Goal: Entertainment & Leisure: Consume media (video, audio)

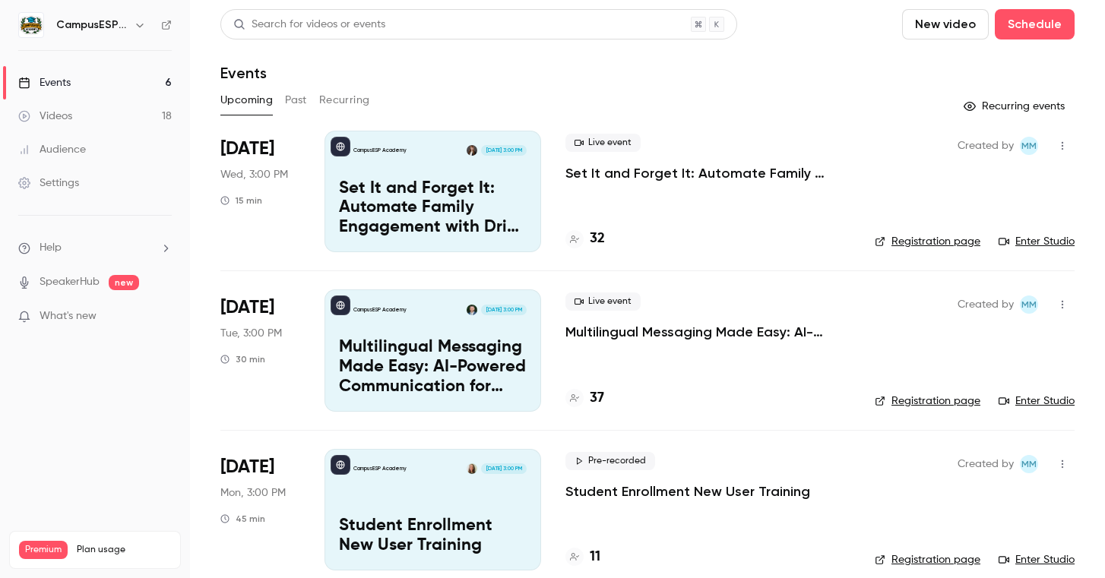
click at [300, 103] on button "Past" at bounding box center [296, 100] width 22 height 24
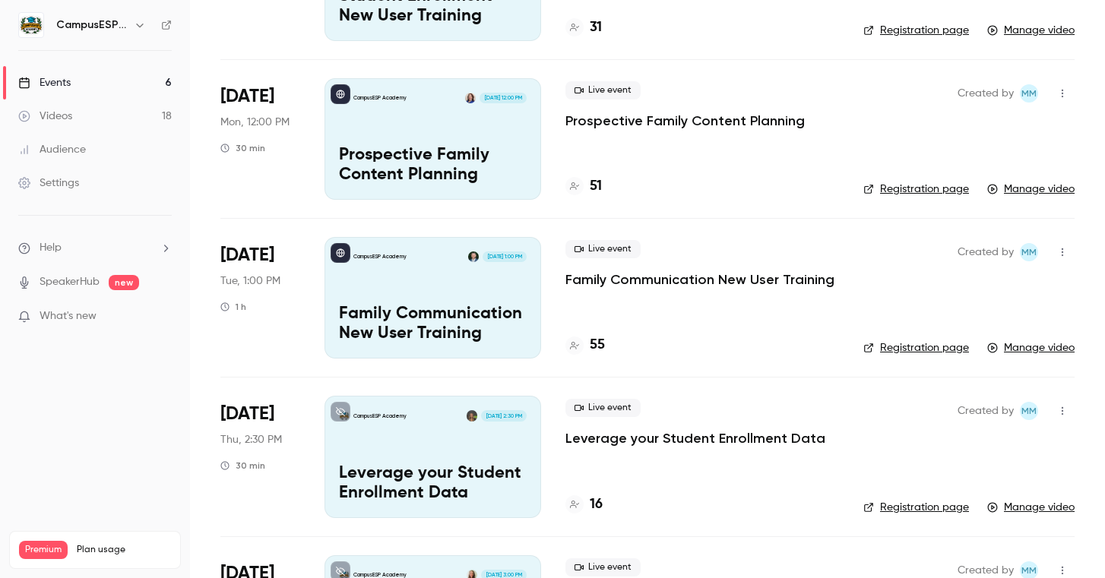
scroll to position [373, 0]
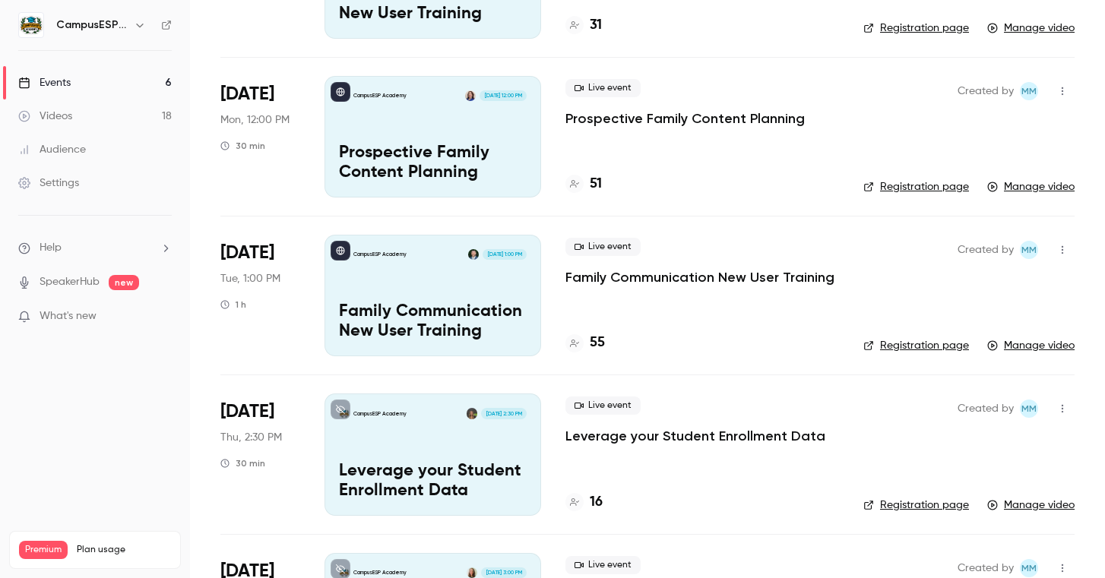
click at [1063, 249] on icon "button" at bounding box center [1063, 250] width 12 height 11
click at [956, 284] on div "Share" at bounding box center [1004, 288] width 116 height 15
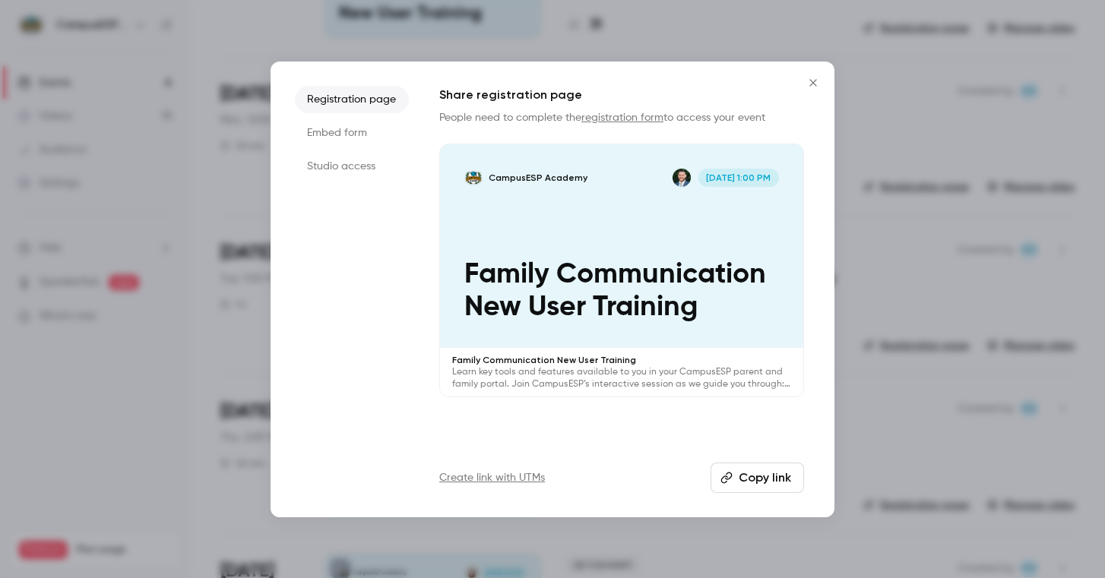
click at [816, 85] on icon "Close" at bounding box center [813, 82] width 7 height 7
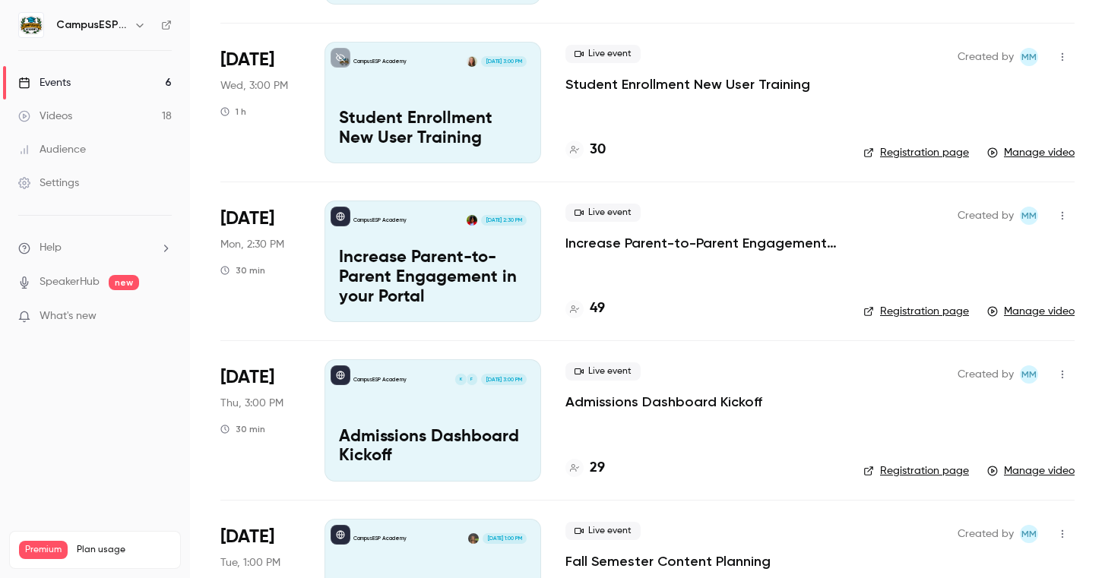
scroll to position [1452, 0]
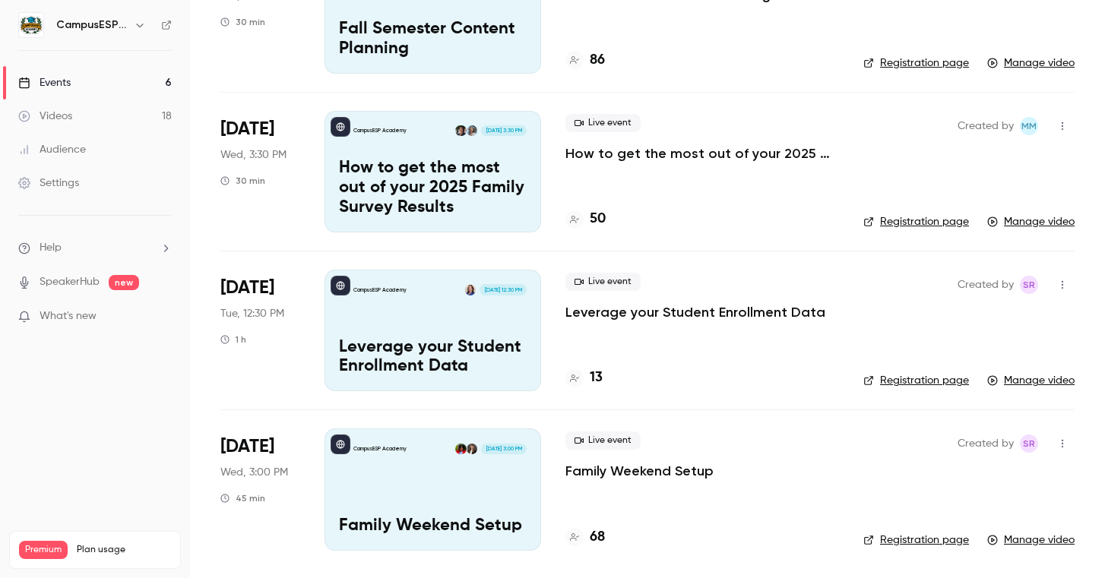
click at [442, 477] on div "CampusESP Academy [DATE] 3:00 PM Family Weekend Setup" at bounding box center [433, 490] width 217 height 122
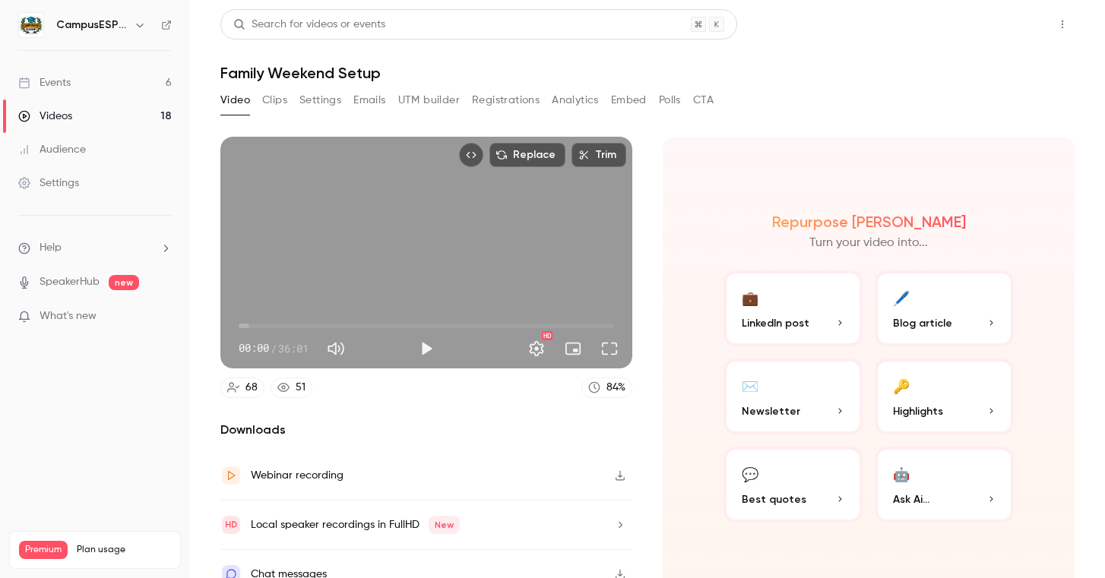
click at [1013, 24] on button "Share" at bounding box center [1008, 24] width 60 height 30
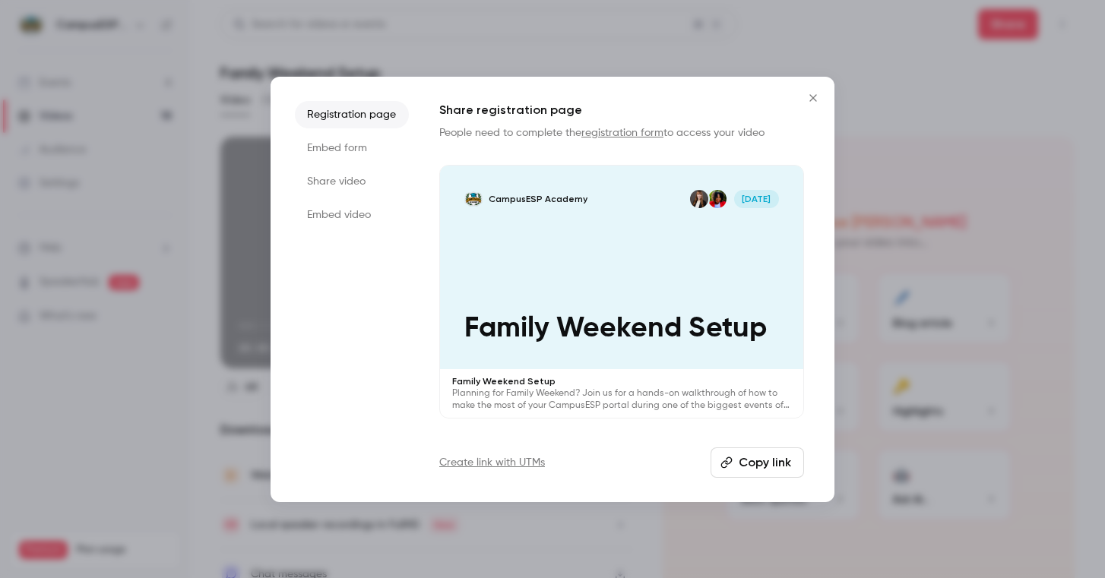
click at [777, 461] on button "Copy link" at bounding box center [758, 463] width 94 height 30
click at [816, 94] on icon "Close" at bounding box center [813, 97] width 7 height 7
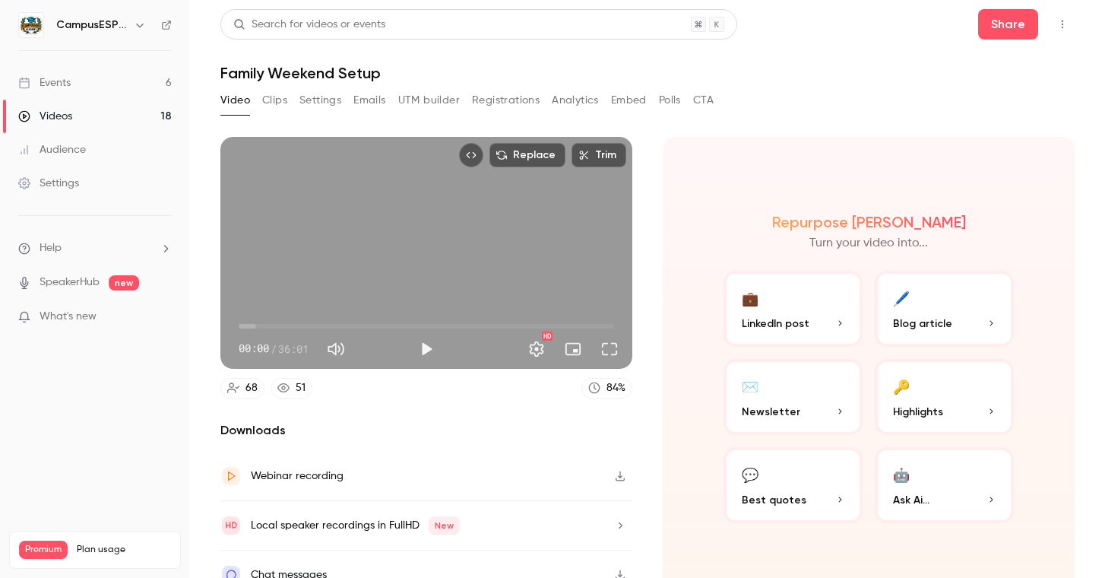
click at [66, 118] on div "Videos" at bounding box center [45, 116] width 54 height 15
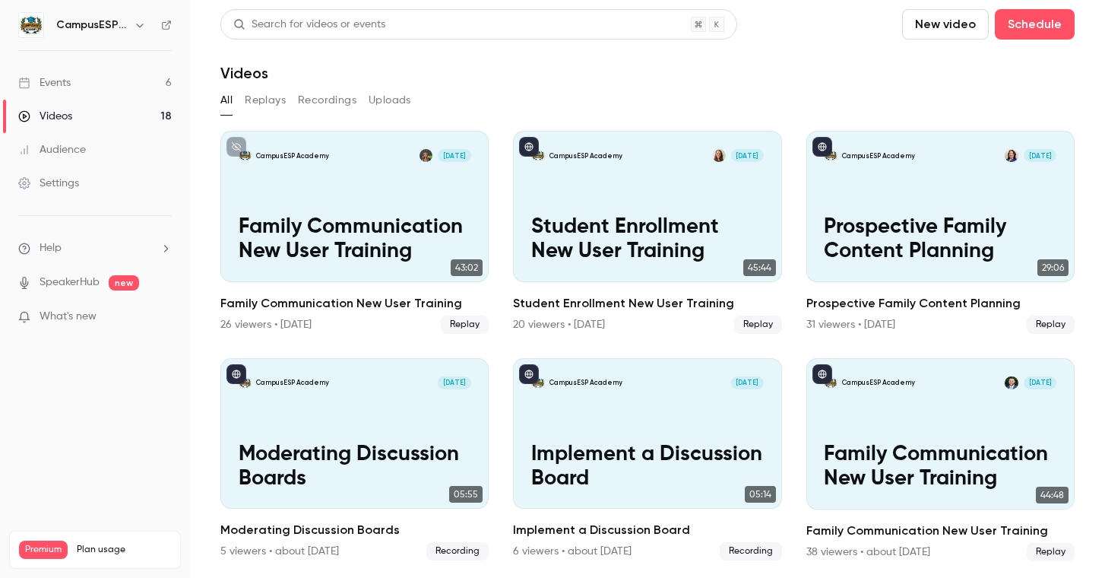
click at [333, 102] on button "Recordings" at bounding box center [327, 100] width 59 height 24
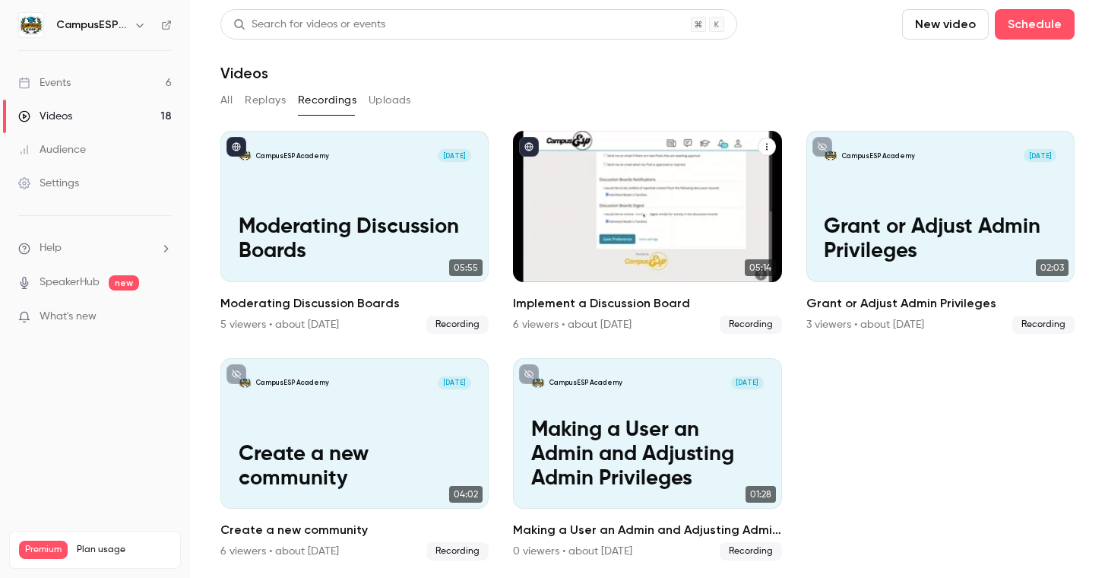
click at [647, 237] on p "Implement a Discussion Board" at bounding box center [647, 239] width 233 height 49
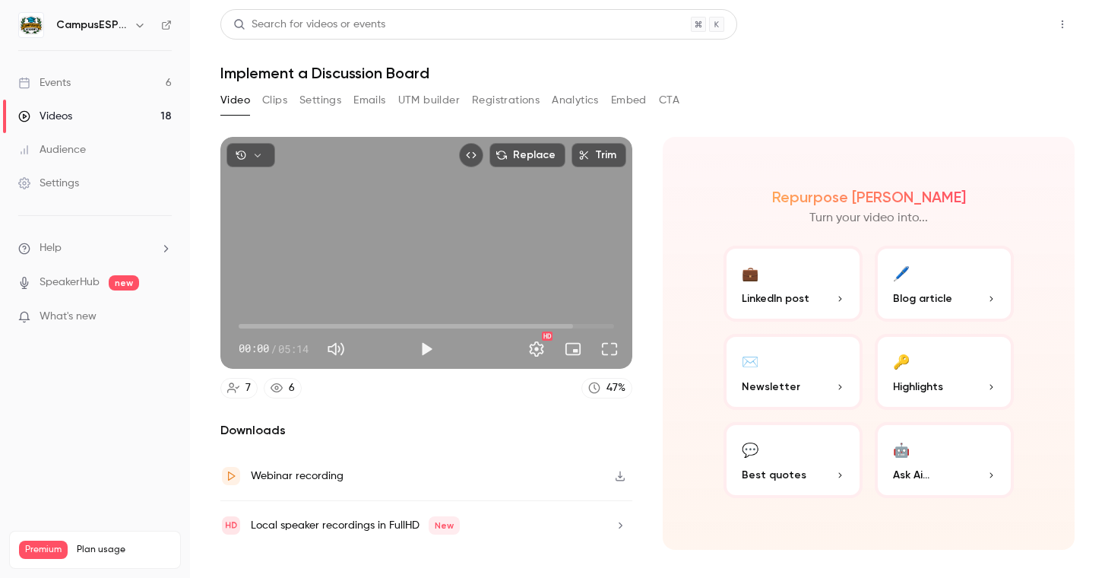
click at [1020, 29] on button "Share" at bounding box center [1008, 24] width 60 height 30
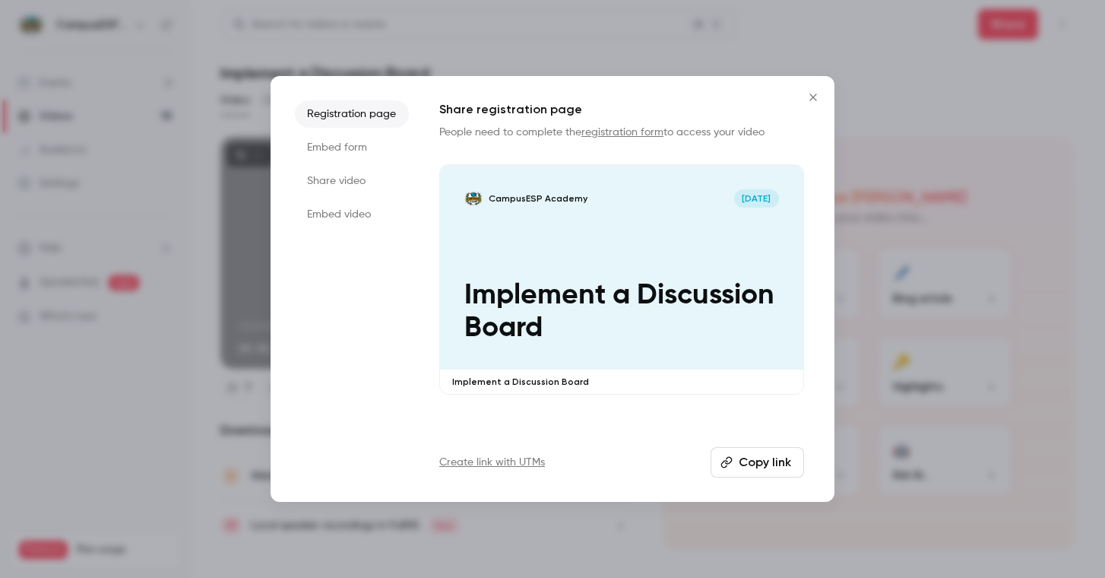
click at [760, 467] on button "Copy link" at bounding box center [758, 462] width 94 height 30
click at [807, 94] on icon "Close" at bounding box center [813, 97] width 18 height 12
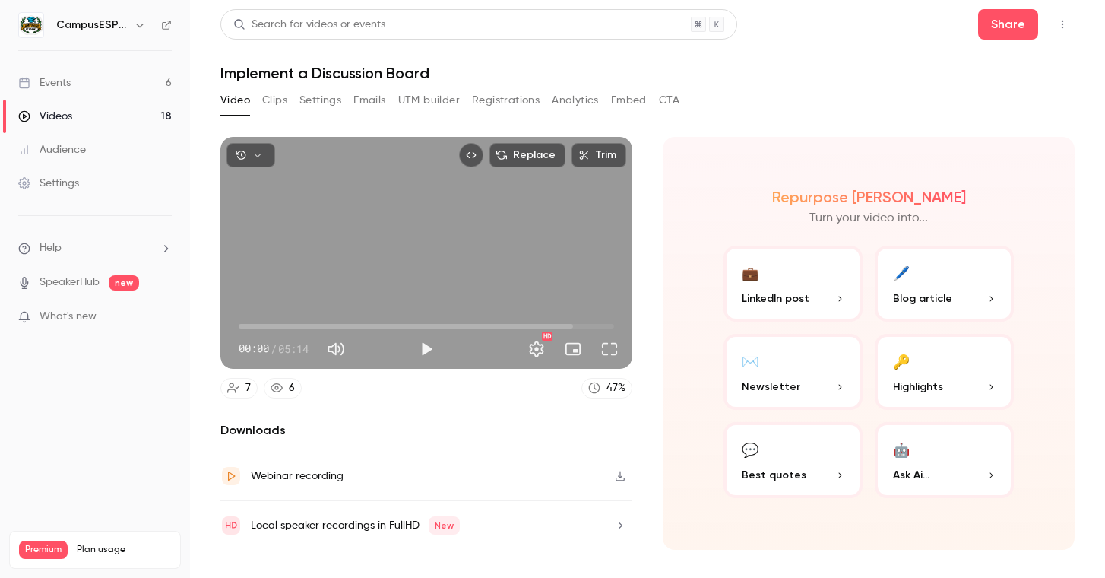
click at [96, 81] on link "Events 6" at bounding box center [95, 82] width 190 height 33
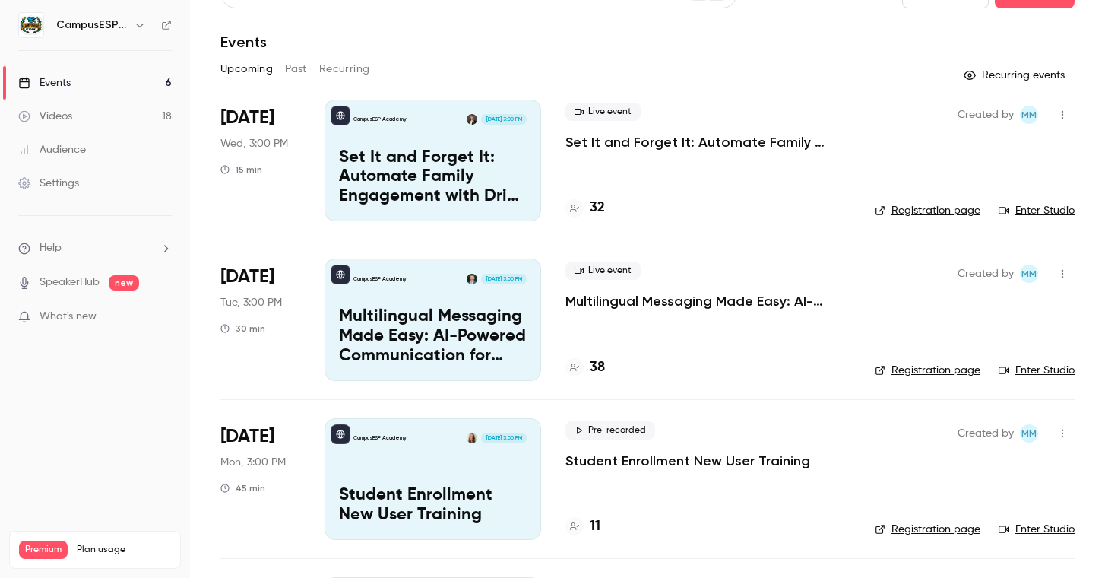
scroll to position [40, 0]
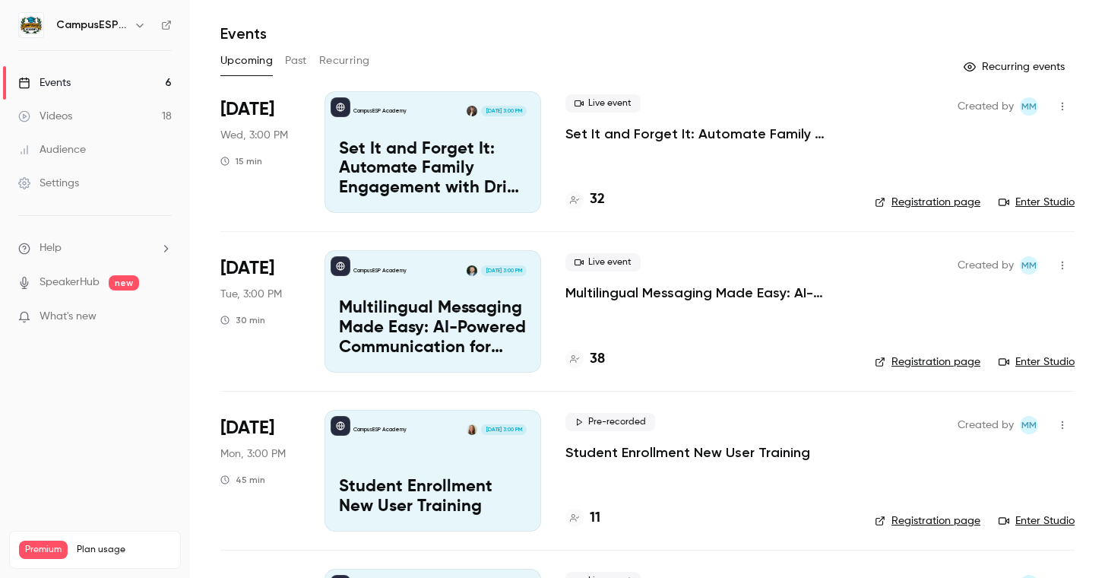
click at [78, 116] on link "Videos 18" at bounding box center [95, 116] width 190 height 33
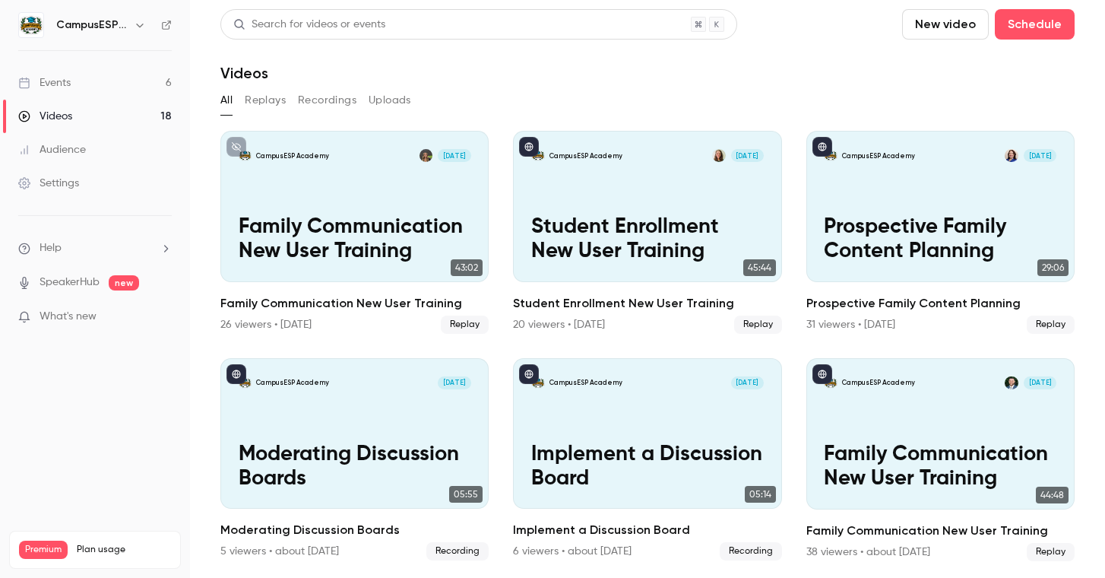
click at [338, 104] on button "Recordings" at bounding box center [327, 100] width 59 height 24
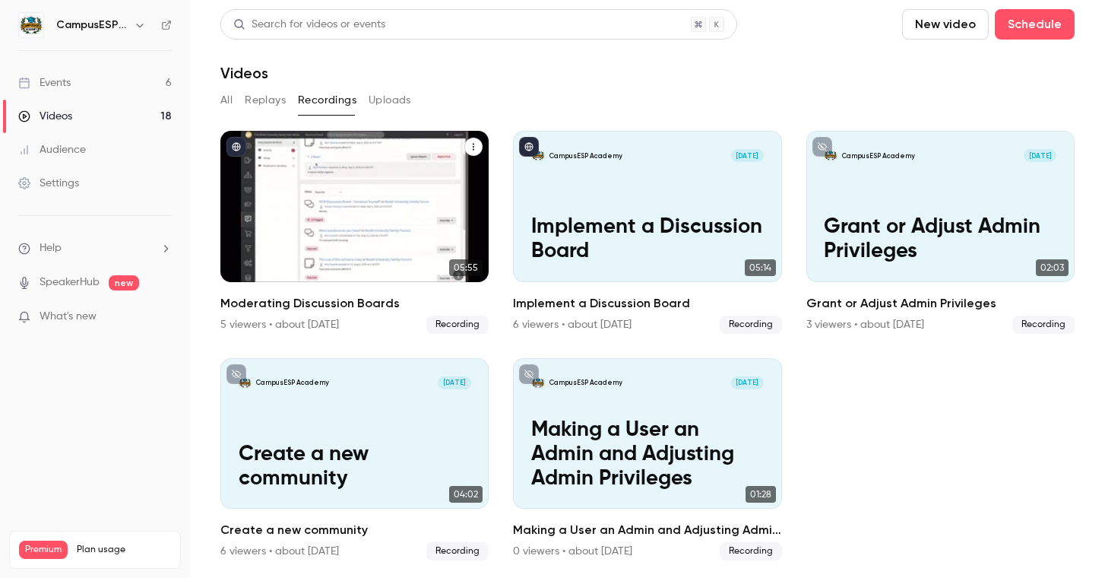
click at [471, 148] on icon "Moderating Discussion Boards" at bounding box center [473, 146] width 9 height 9
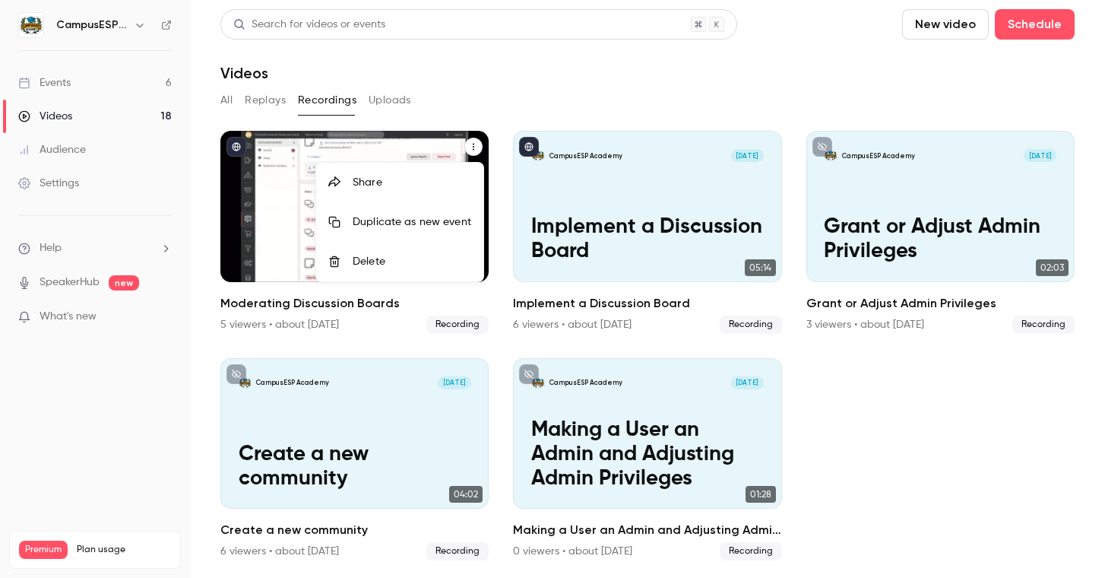
click at [398, 185] on div "Share" at bounding box center [412, 182] width 119 height 15
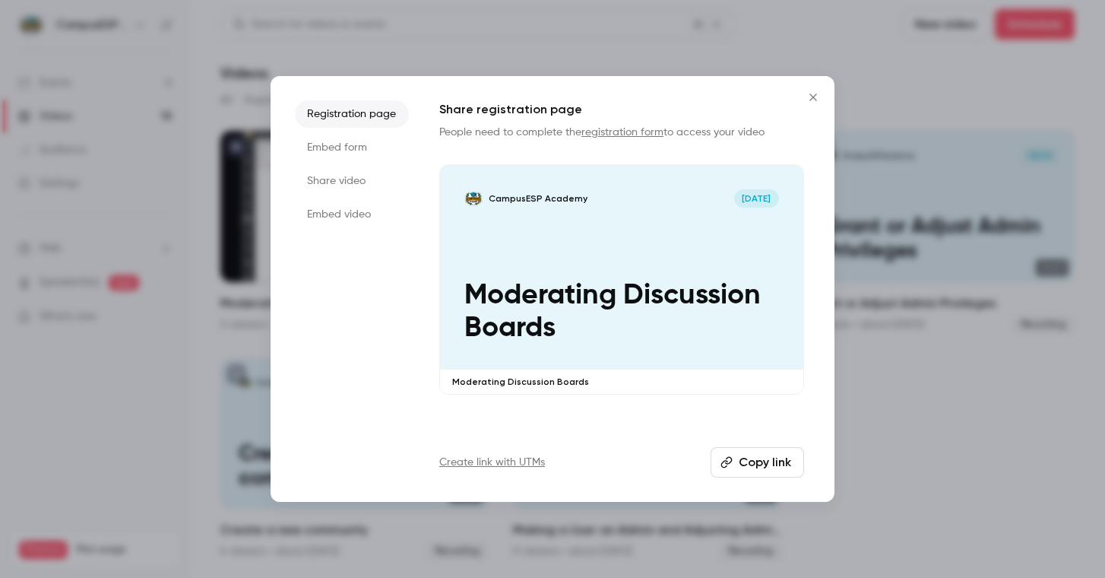
click at [769, 463] on button "Copy link" at bounding box center [758, 462] width 94 height 30
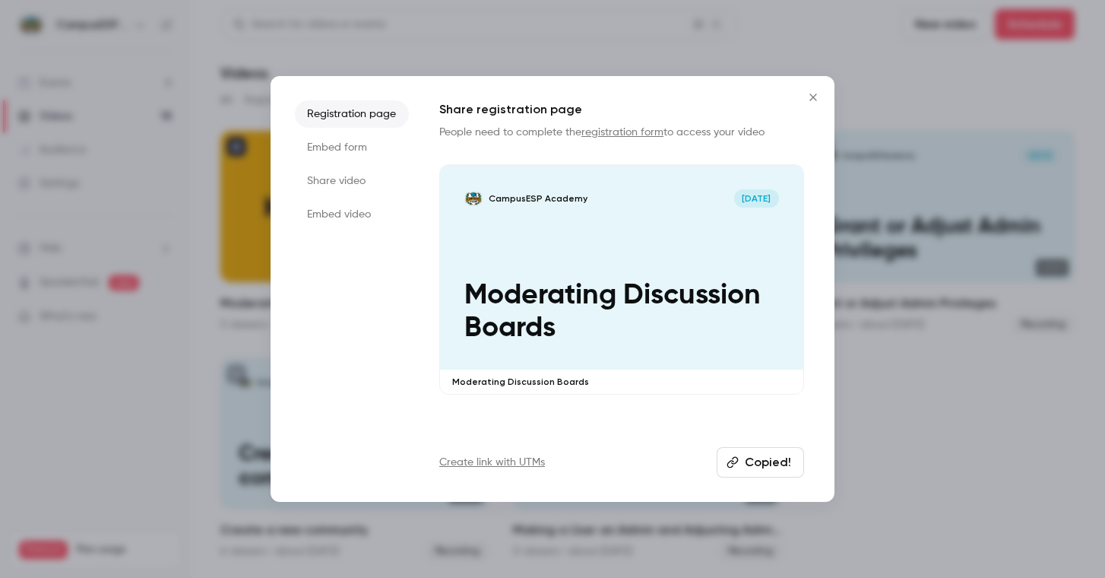
click at [809, 92] on icon "Close" at bounding box center [813, 97] width 18 height 12
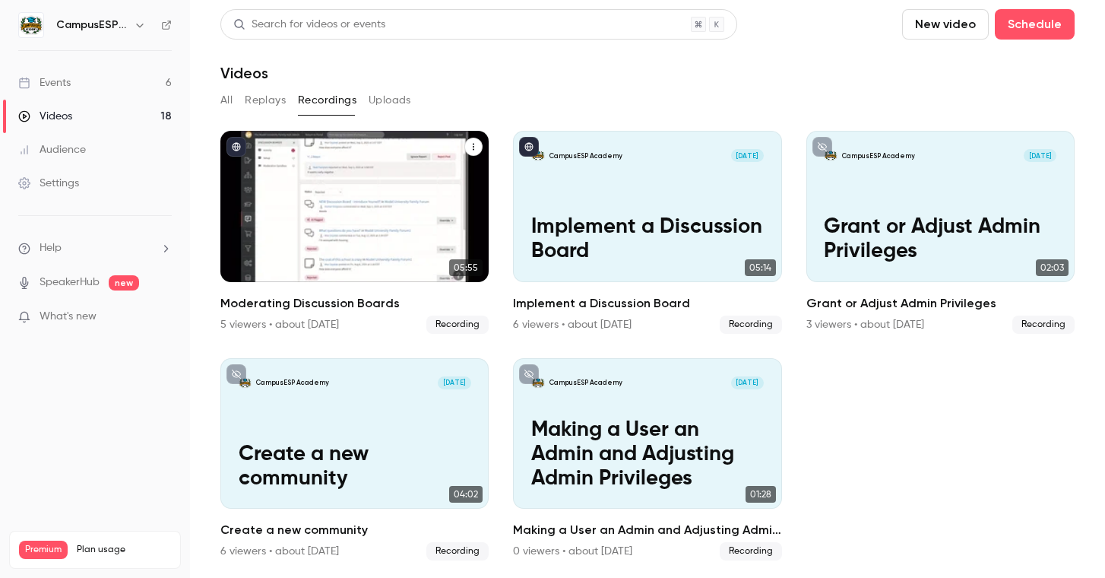
click at [395, 214] on div "CampusESP Academy [DATE] Moderating Discussion Boards" at bounding box center [354, 206] width 268 height 151
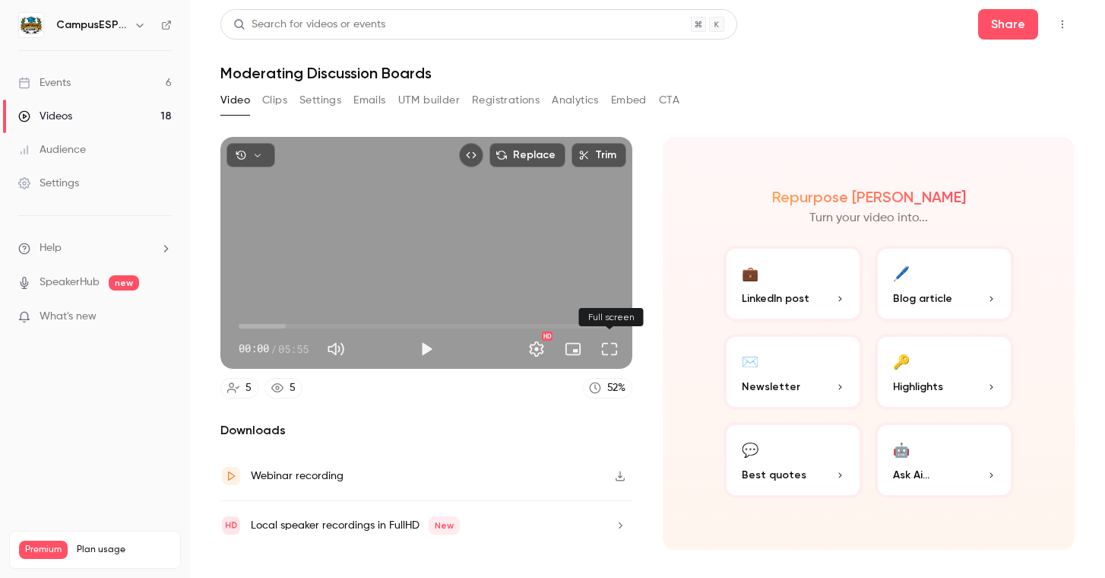
click at [611, 349] on button "Full screen" at bounding box center [609, 349] width 30 height 30
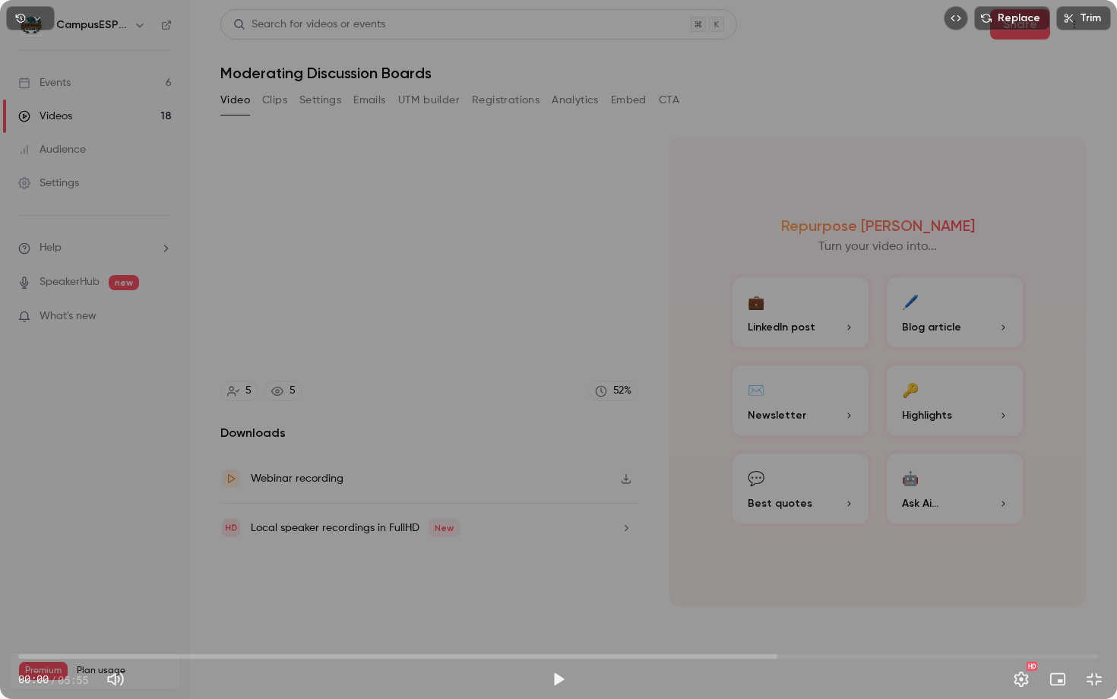
click at [125, 578] on span "00:00" at bounding box center [558, 657] width 1081 height 24
click at [160, 578] on span "00:46" at bounding box center [558, 657] width 1081 height 24
click at [218, 578] on span "01:05" at bounding box center [558, 657] width 1081 height 24
click at [258, 578] on span "01:18" at bounding box center [558, 657] width 1081 height 24
click at [278, 578] on span "01:25" at bounding box center [558, 657] width 1081 height 24
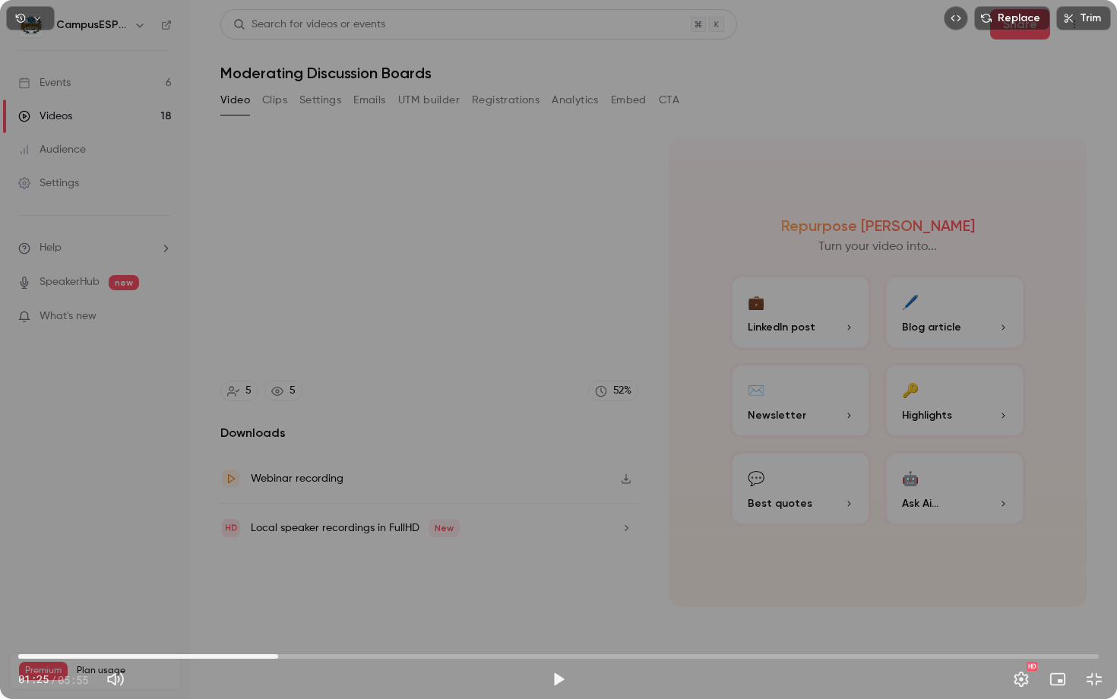
click at [312, 578] on span "01:25" at bounding box center [558, 657] width 1081 height 24
click at [340, 578] on span "01:45" at bounding box center [558, 657] width 1081 height 24
click at [353, 578] on span "01:50" at bounding box center [558, 657] width 1081 height 24
click at [372, 578] on span "01:50" at bounding box center [558, 657] width 1081 height 24
click at [395, 578] on span "01:56" at bounding box center [558, 657] width 1081 height 24
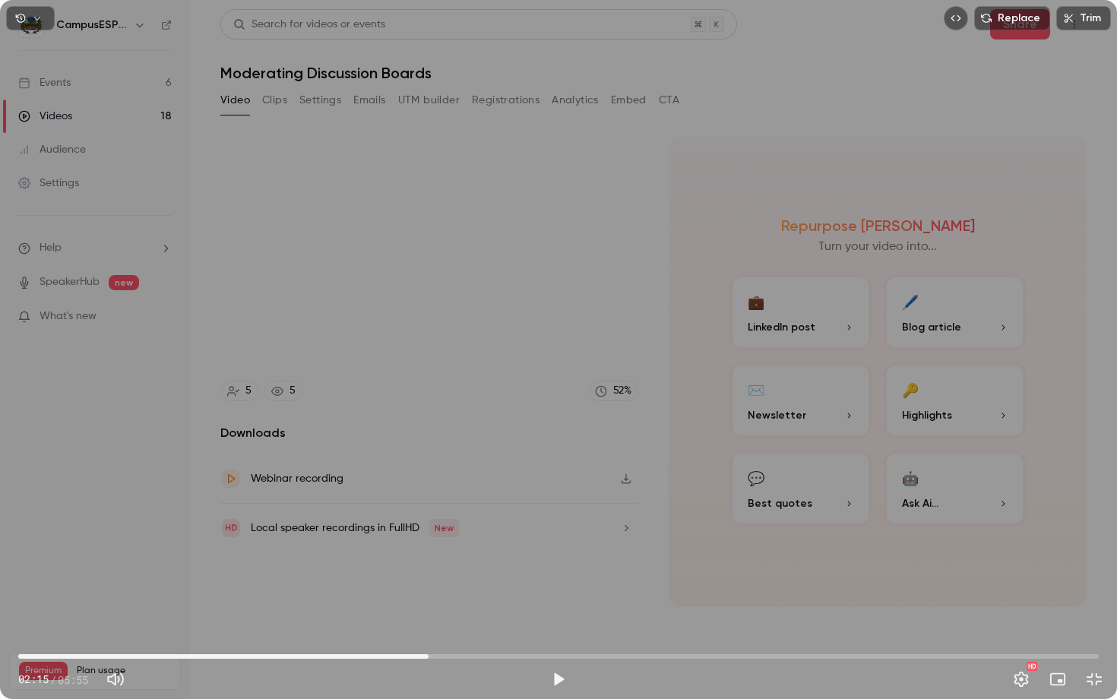
click at [429, 578] on span "02:15" at bounding box center [558, 657] width 1081 height 24
click at [477, 578] on span "02:15" at bounding box center [558, 657] width 1081 height 24
click at [510, 578] on span "02:42" at bounding box center [558, 657] width 1081 height 24
click at [398, 578] on span "02:42" at bounding box center [558, 657] width 1081 height 24
click at [355, 578] on span "02:04" at bounding box center [558, 657] width 1081 height 24
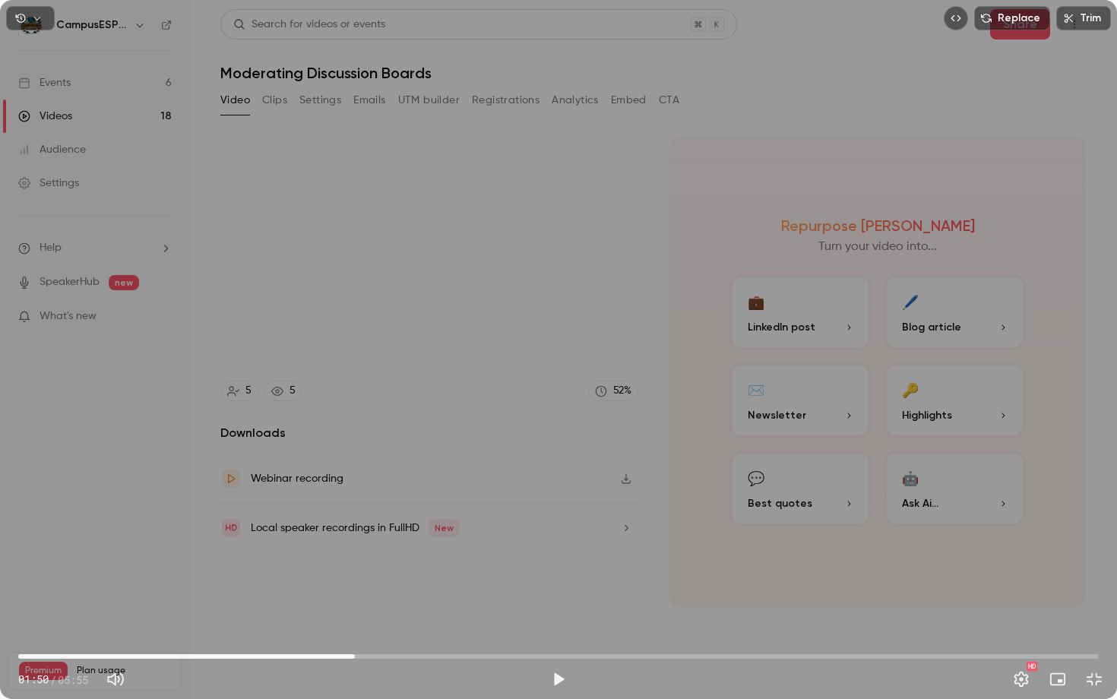
click at [332, 578] on span "01:50" at bounding box center [558, 657] width 1081 height 24
click at [345, 578] on span "01:43" at bounding box center [558, 657] width 1081 height 24
click at [559, 578] on button "Play" at bounding box center [559, 679] width 30 height 30
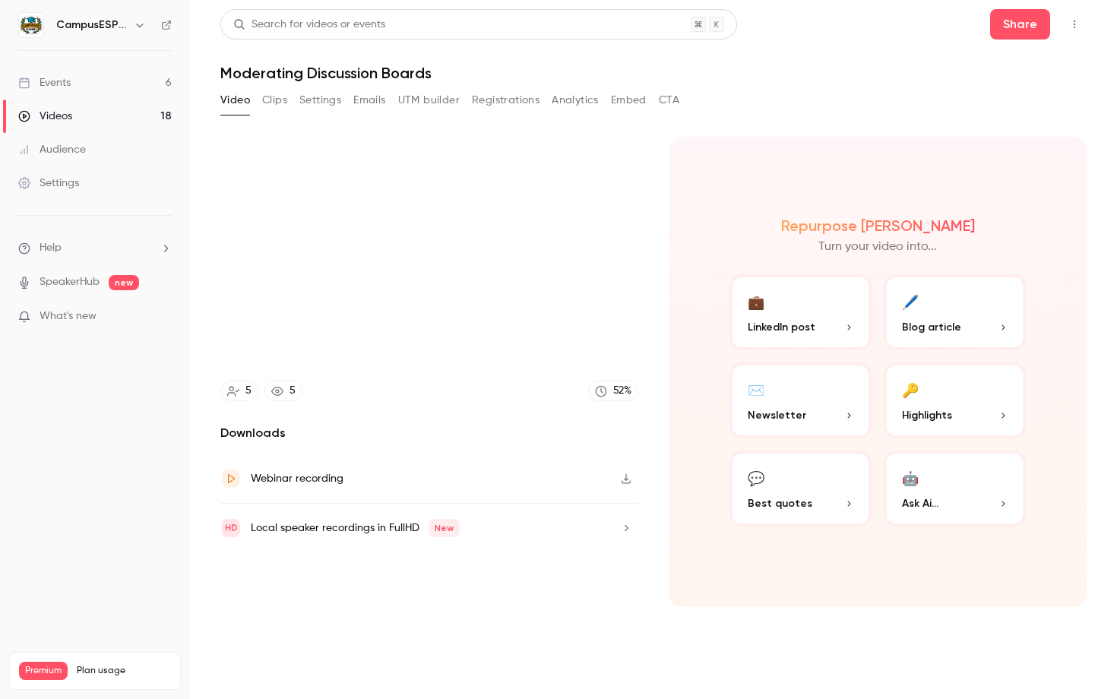
type input "*****"
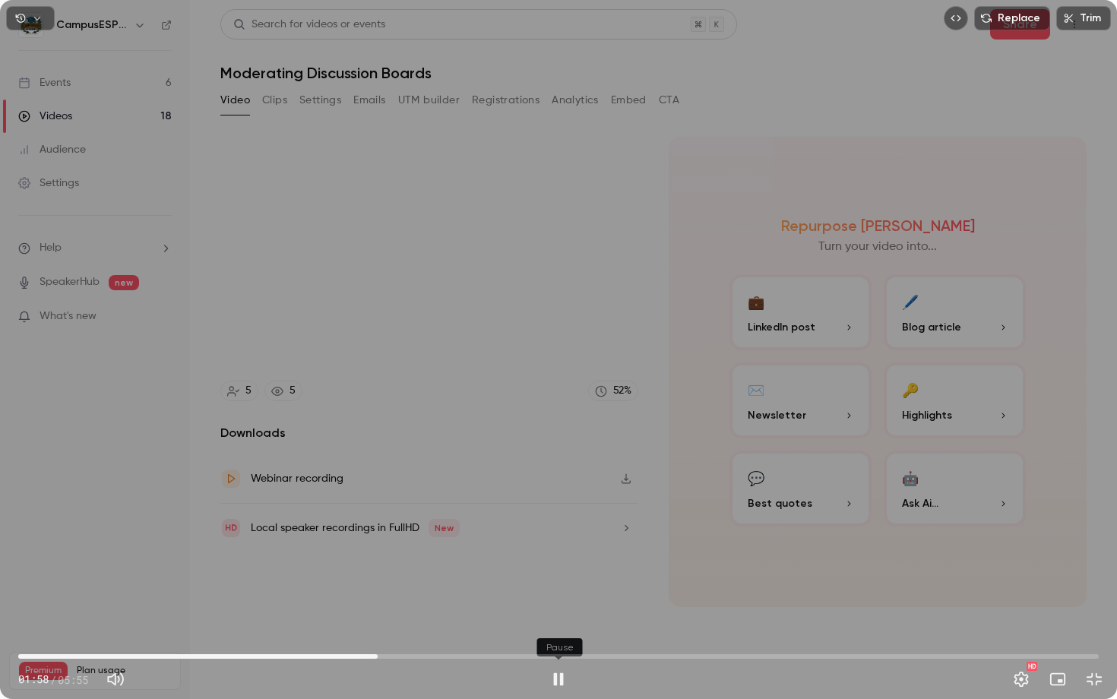
click at [563, 578] on button "Pause" at bounding box center [559, 679] width 30 height 30
type input "*****"
